Goal: Check status: Check status

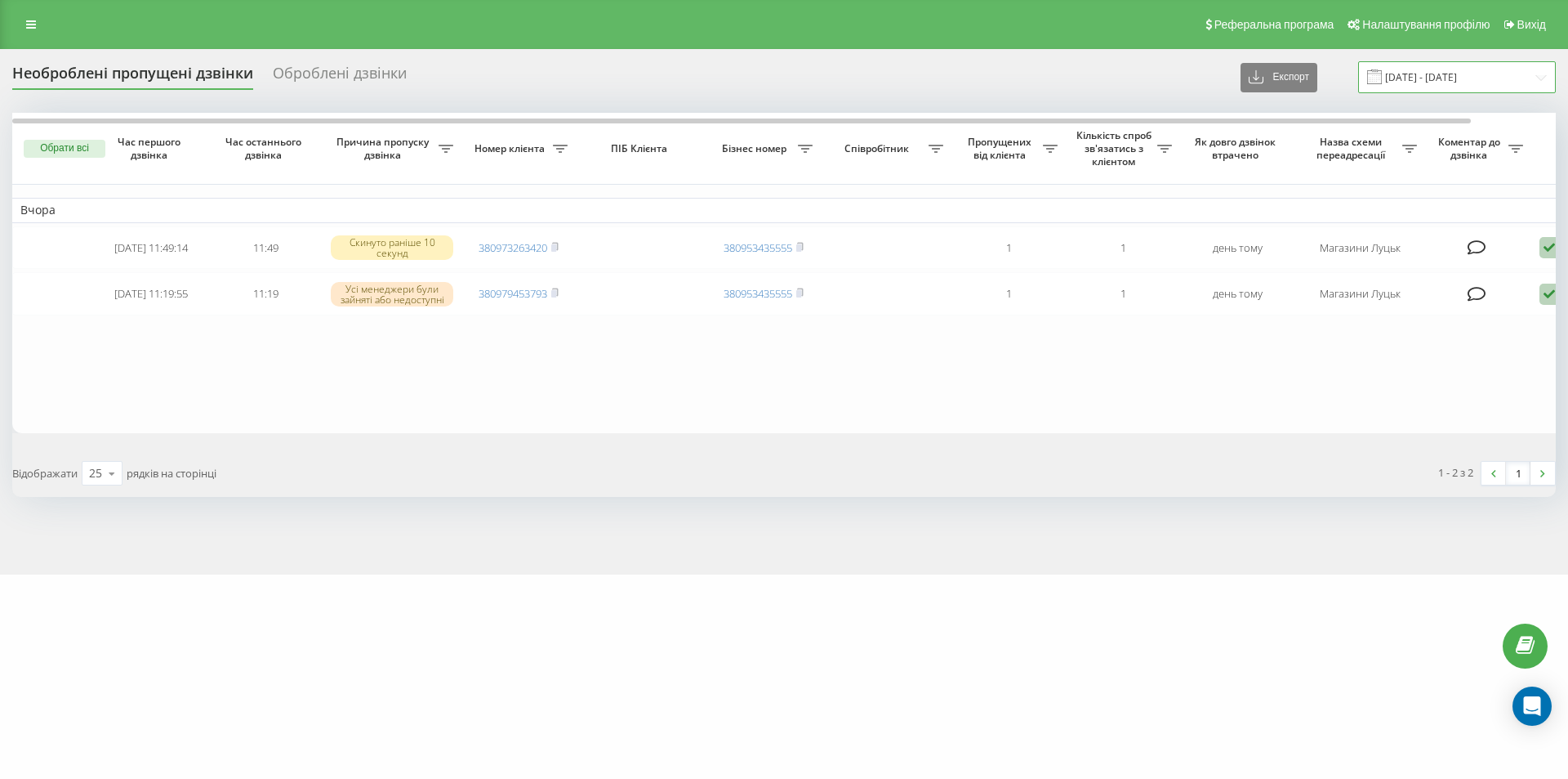
click at [1447, 76] on input "[DATE] - [DATE]" at bounding box center [1457, 78] width 198 height 32
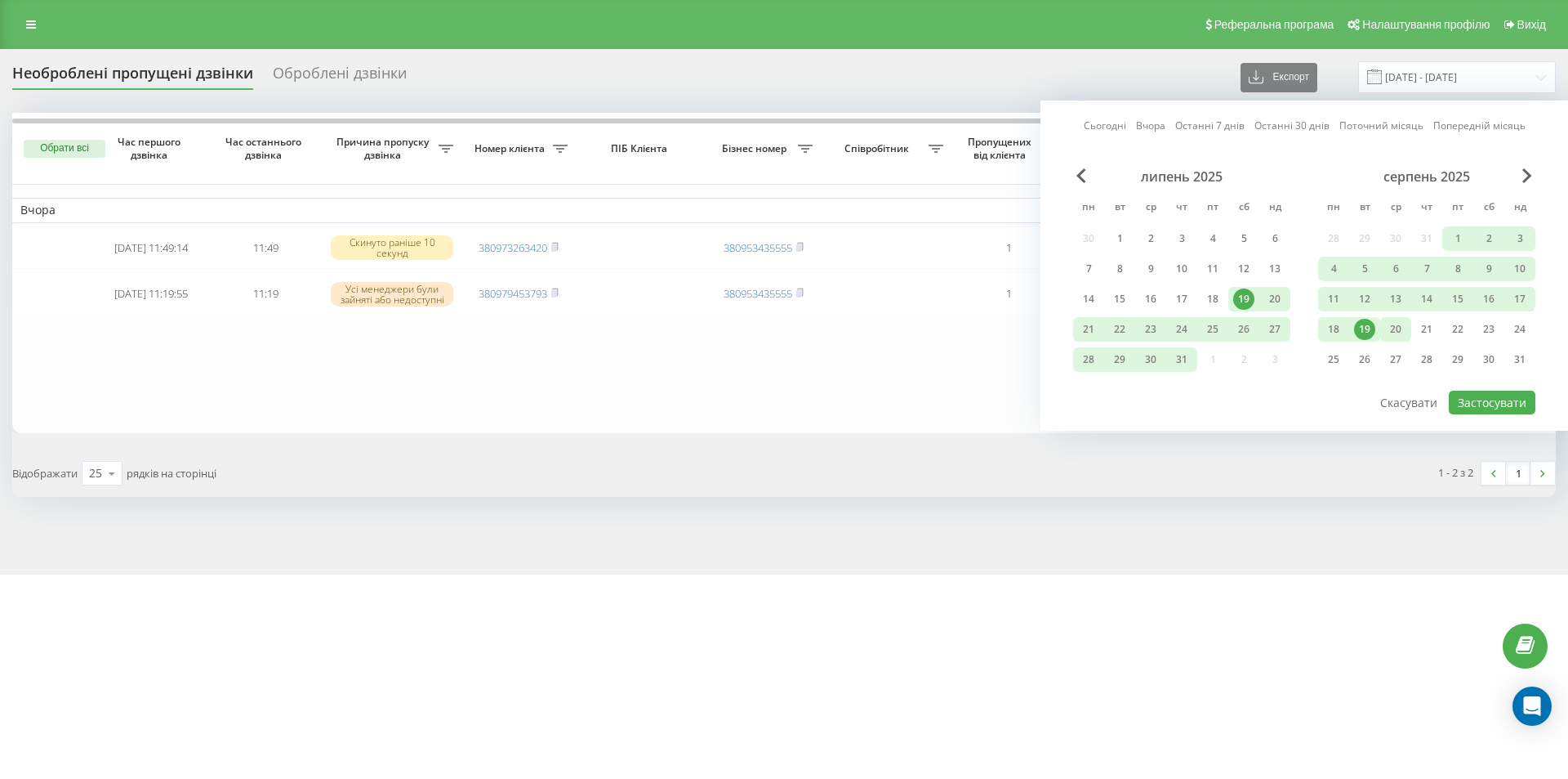
click at [1386, 332] on div "20" at bounding box center [1395, 329] width 21 height 21
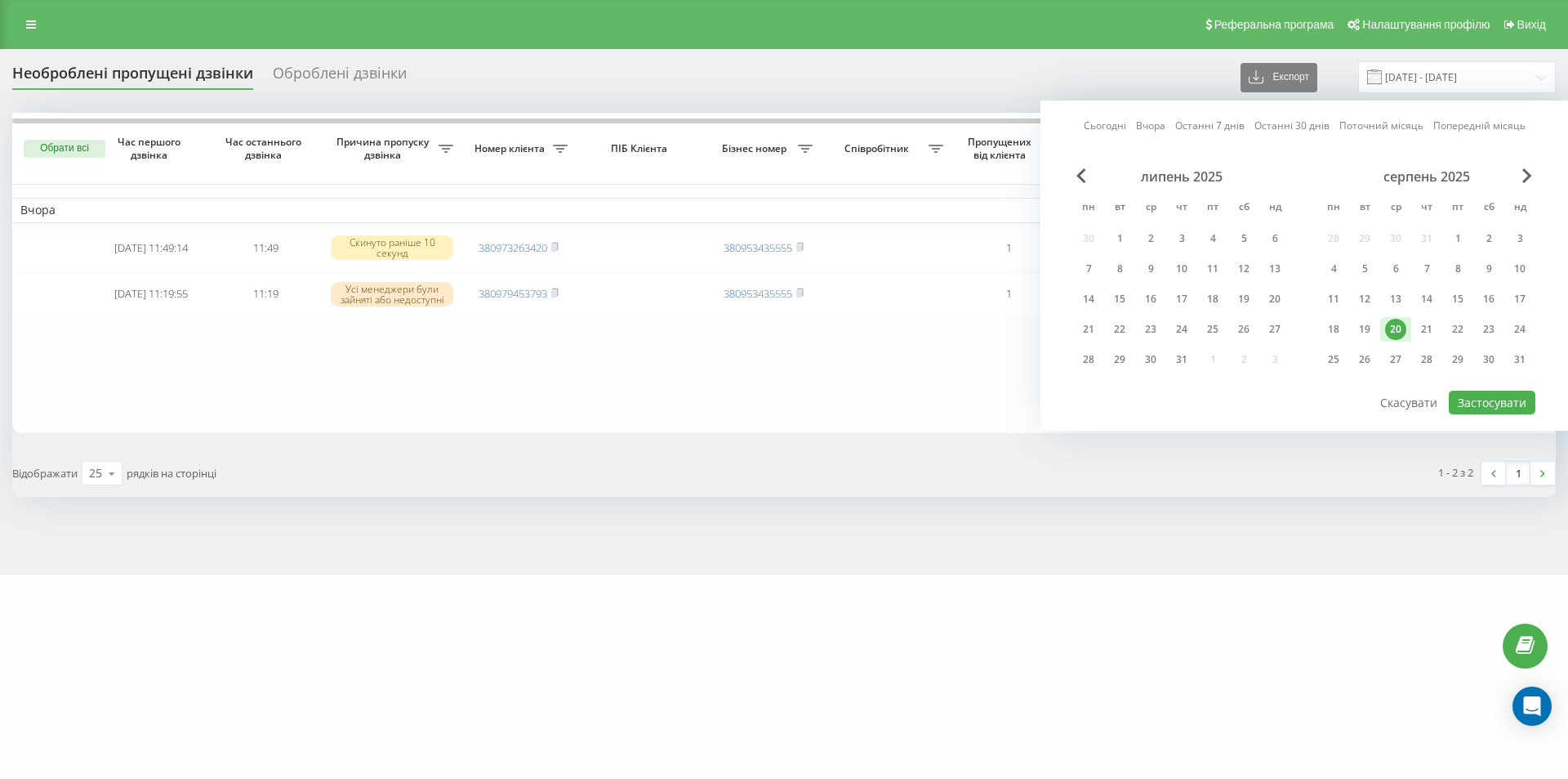
click at [1387, 330] on div "20" at bounding box center [1395, 329] width 21 height 21
click at [1469, 407] on button "Застосувати" at bounding box center [1492, 402] width 87 height 24
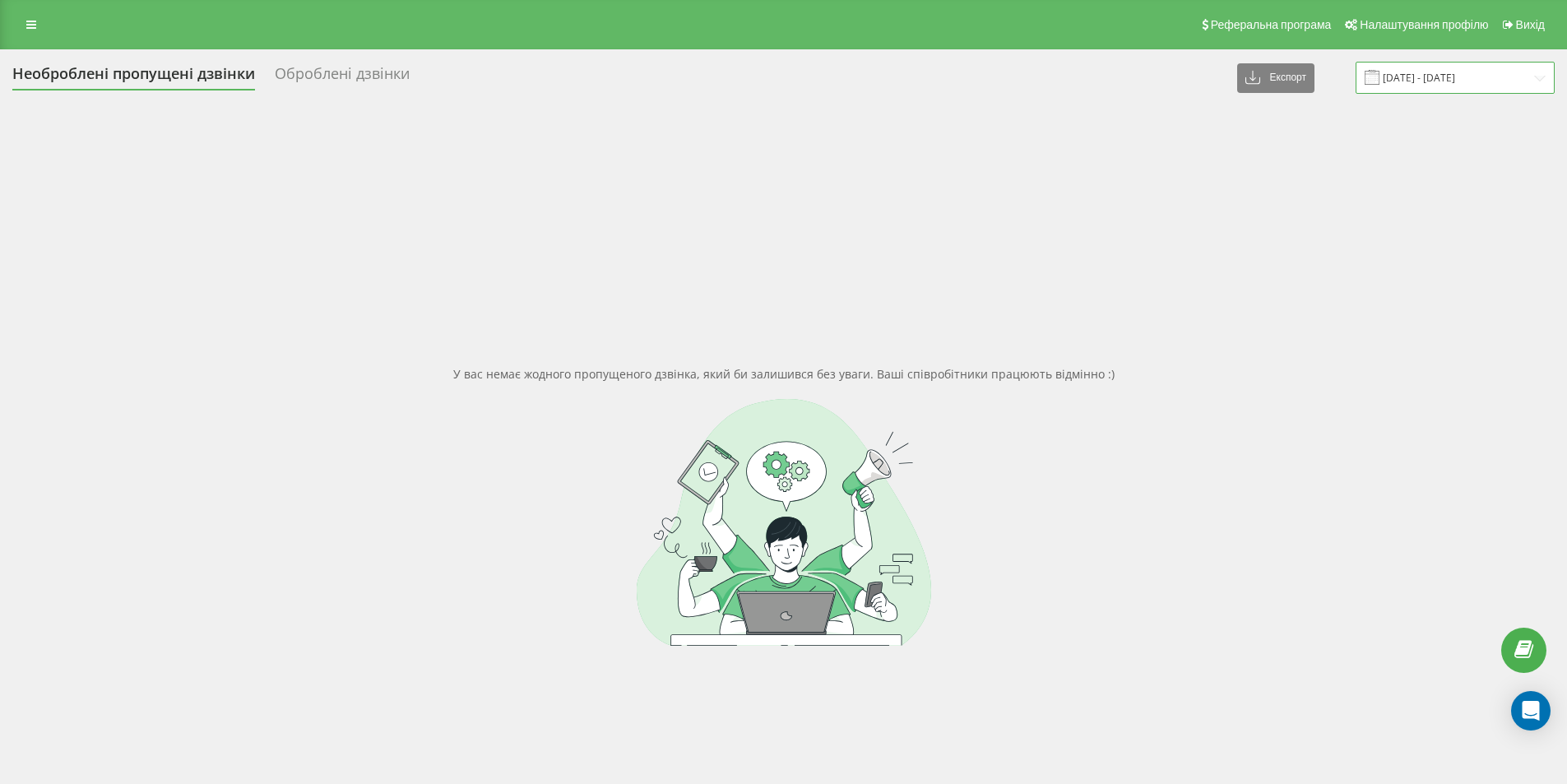
click at [1449, 79] on input "[DATE] - [DATE]" at bounding box center [1456, 78] width 199 height 32
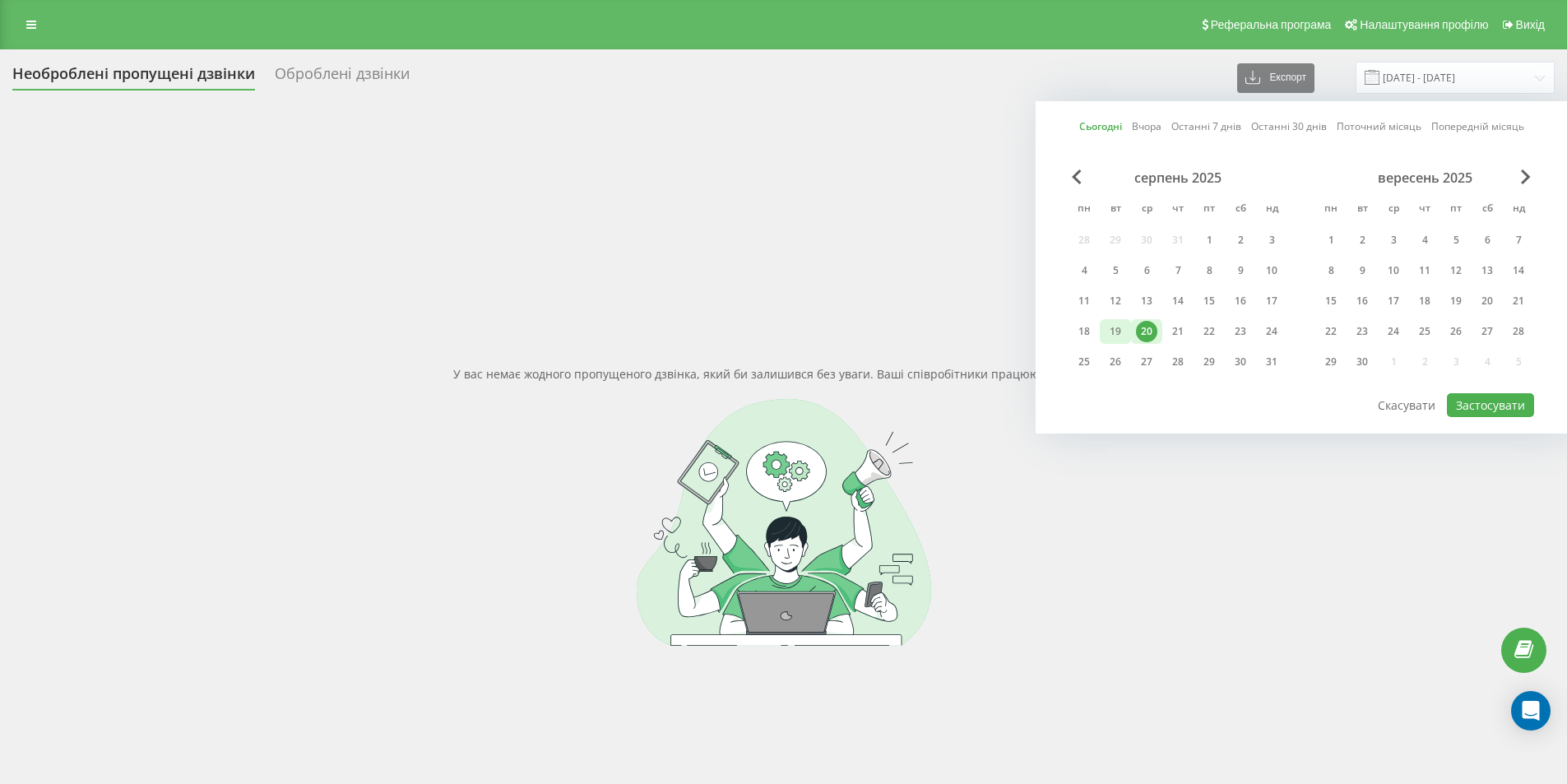
drag, startPoint x: 1118, startPoint y: 333, endPoint x: 1130, endPoint y: 344, distance: 16.3
click at [1118, 334] on div "19" at bounding box center [1115, 331] width 21 height 21
click at [1145, 330] on div "20" at bounding box center [1147, 331] width 21 height 21
click at [1479, 403] on button "Застосувати" at bounding box center [1490, 405] width 88 height 24
type input "[DATE] - [DATE]"
